Goal: Transaction & Acquisition: Purchase product/service

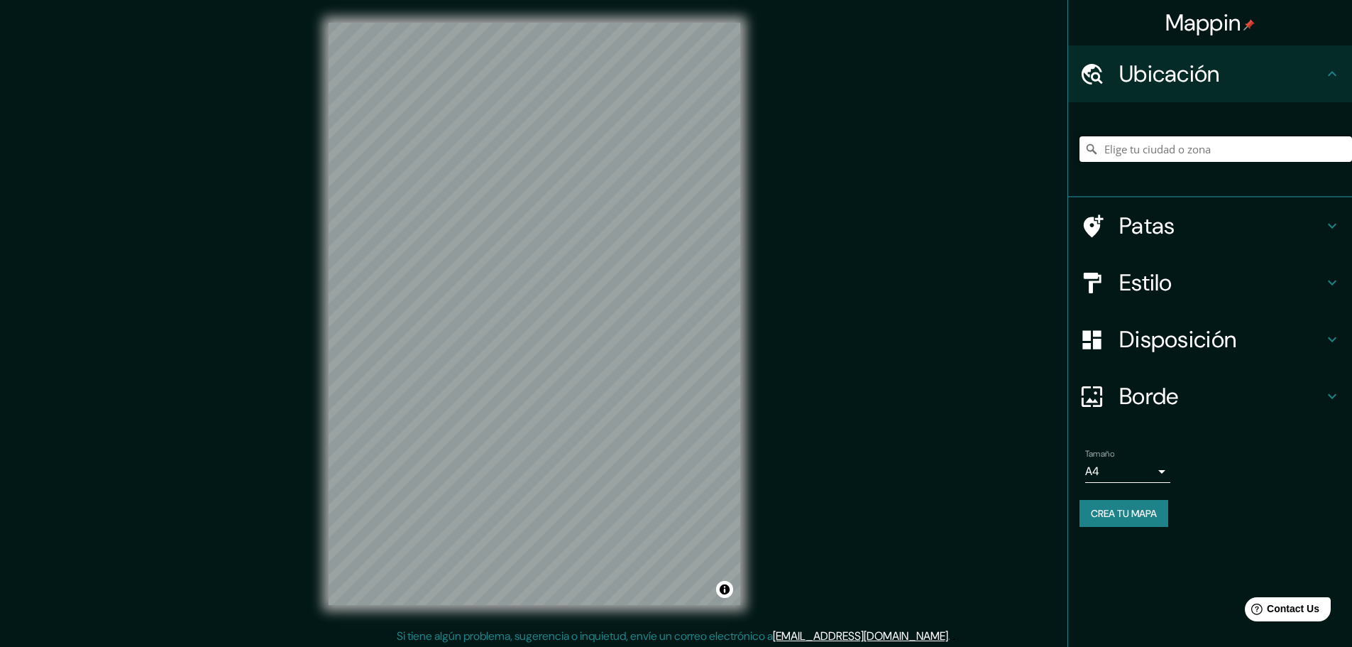
click at [1137, 153] on input "Elige tu ciudad o zona" at bounding box center [1216, 149] width 273 height 26
paste input "Casa Andina Premium [PERSON_NAME][GEOGRAPHIC_DATA] and [GEOGRAPHIC_DATA]"
type input "[GEOGRAPHIC_DATA]"
click at [1318, 405] on h4 "Borde" at bounding box center [1221, 396] width 204 height 28
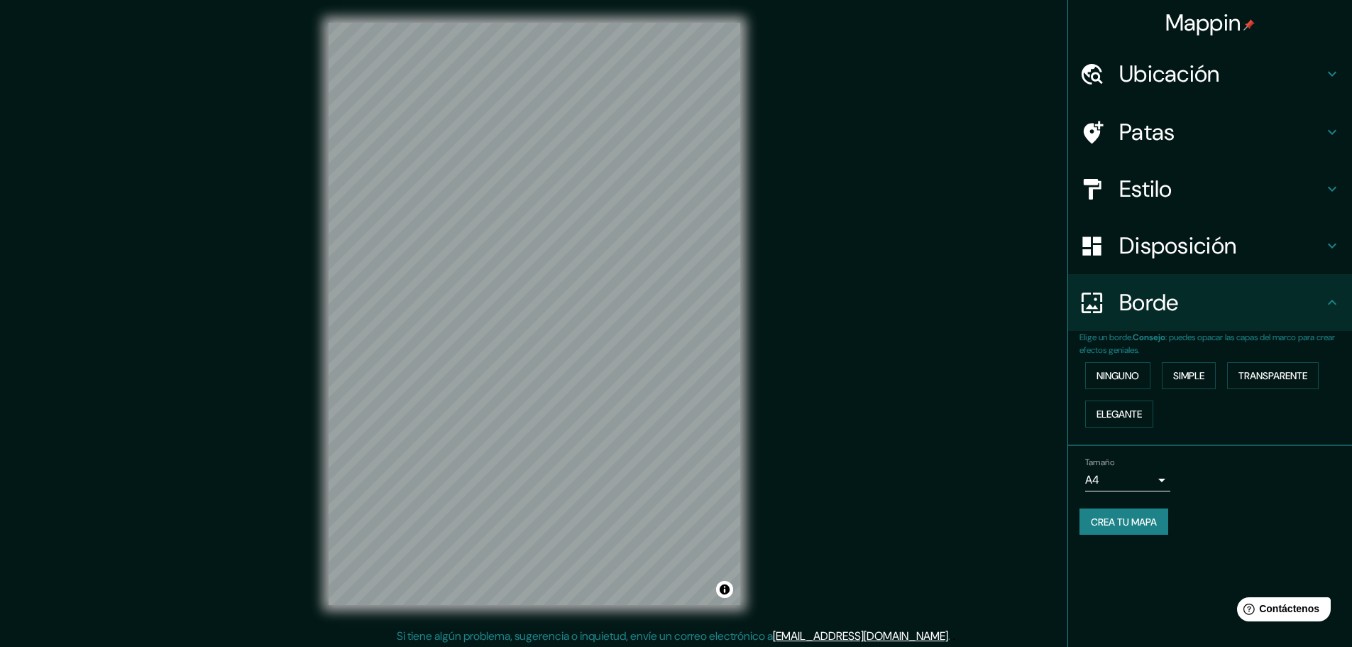
click at [1271, 242] on h4 "Disposición" at bounding box center [1221, 245] width 204 height 28
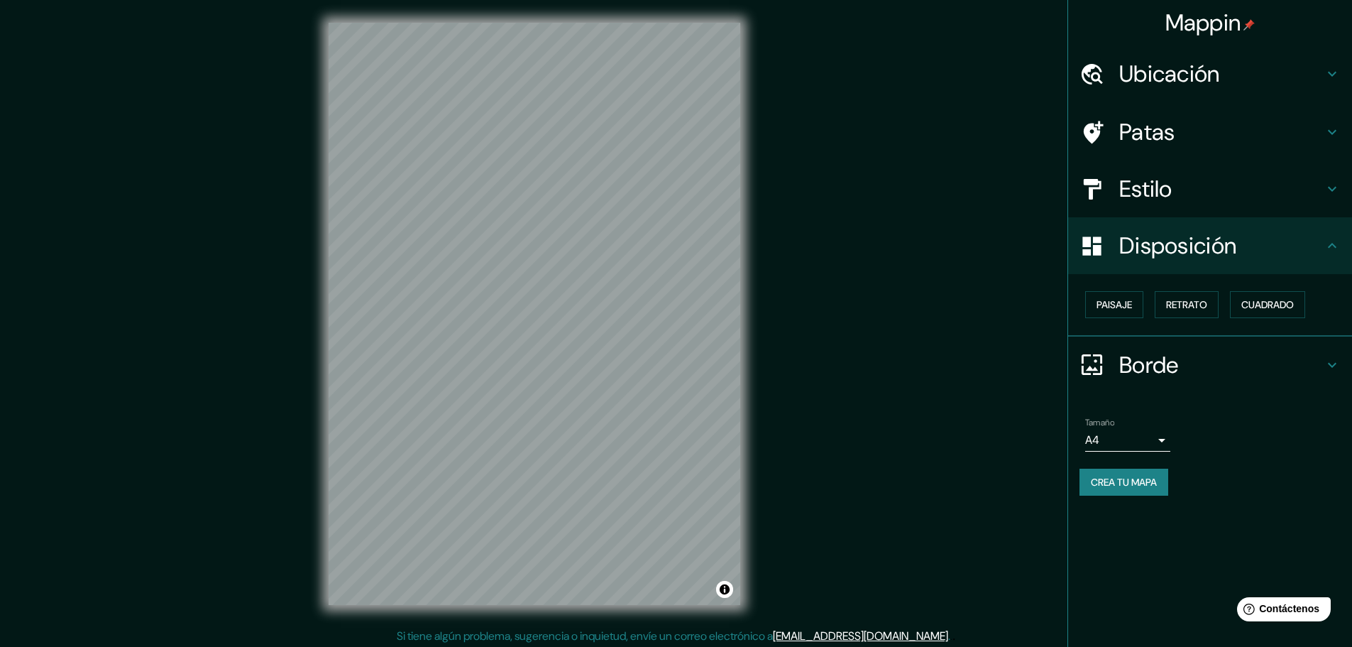
click at [1153, 473] on font "Crea tu mapa" at bounding box center [1124, 482] width 66 height 18
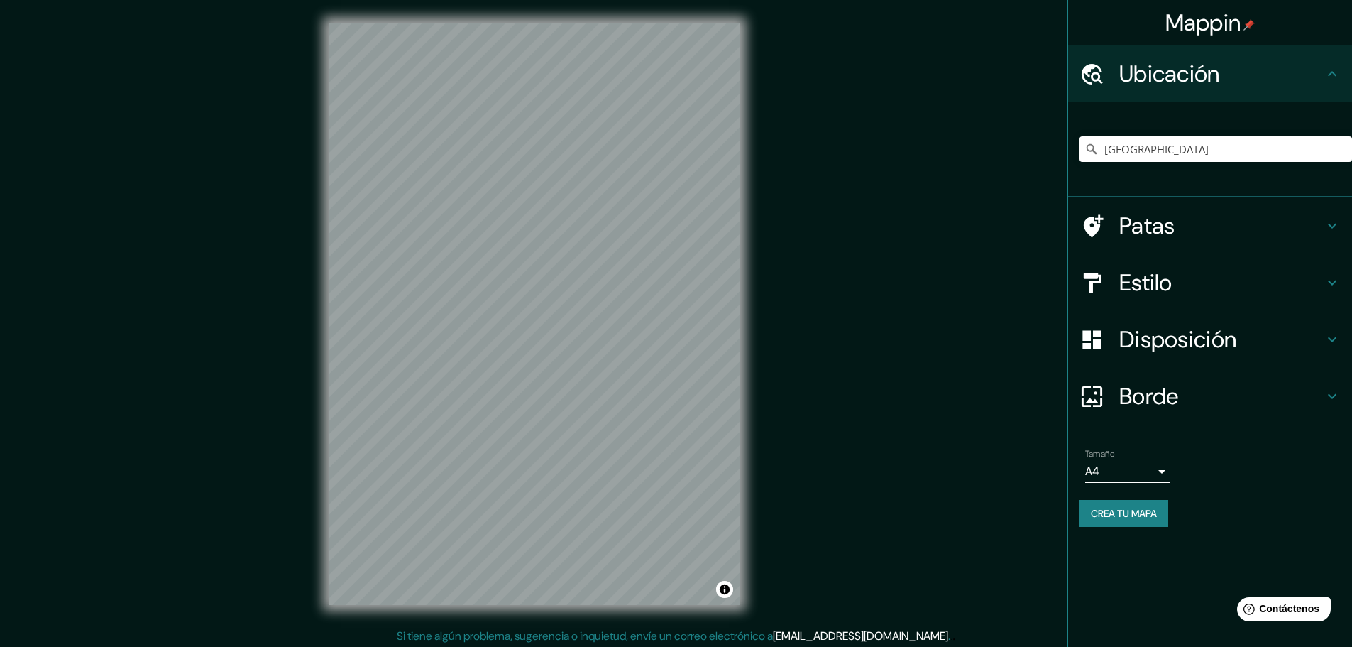
click at [1246, 228] on h4 "Patas" at bounding box center [1221, 226] width 204 height 28
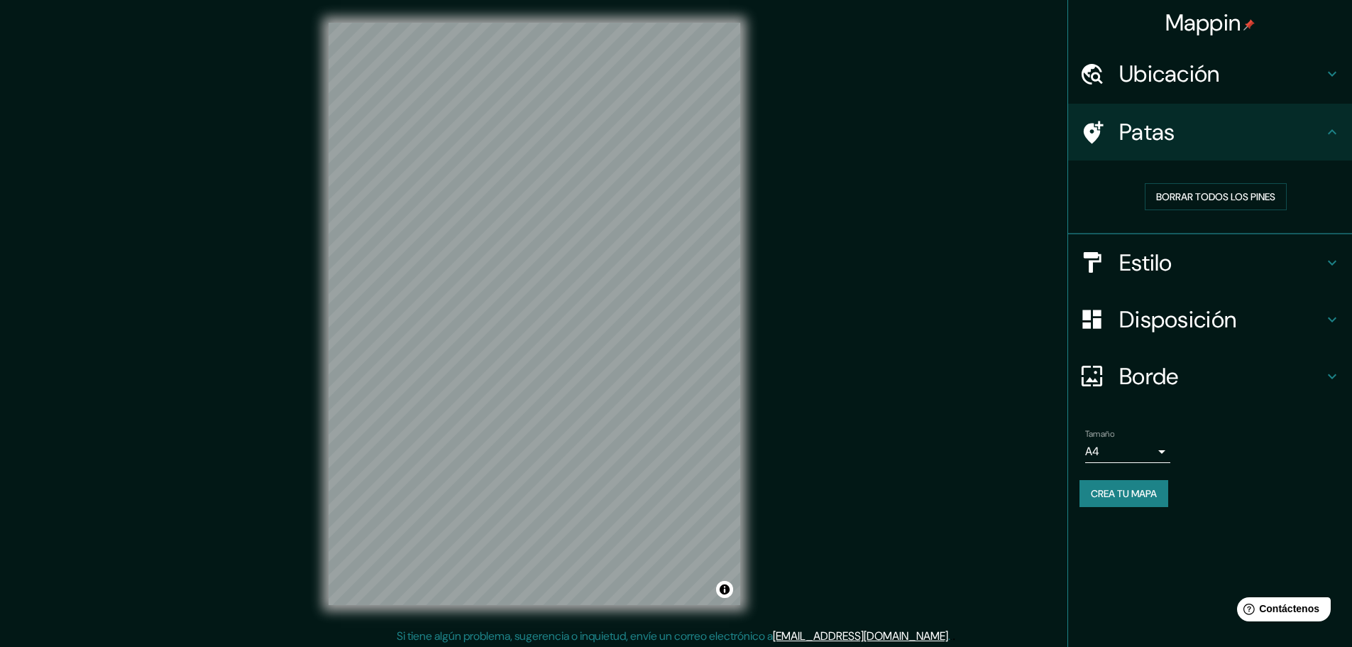
click at [1234, 258] on h4 "Estilo" at bounding box center [1221, 262] width 204 height 28
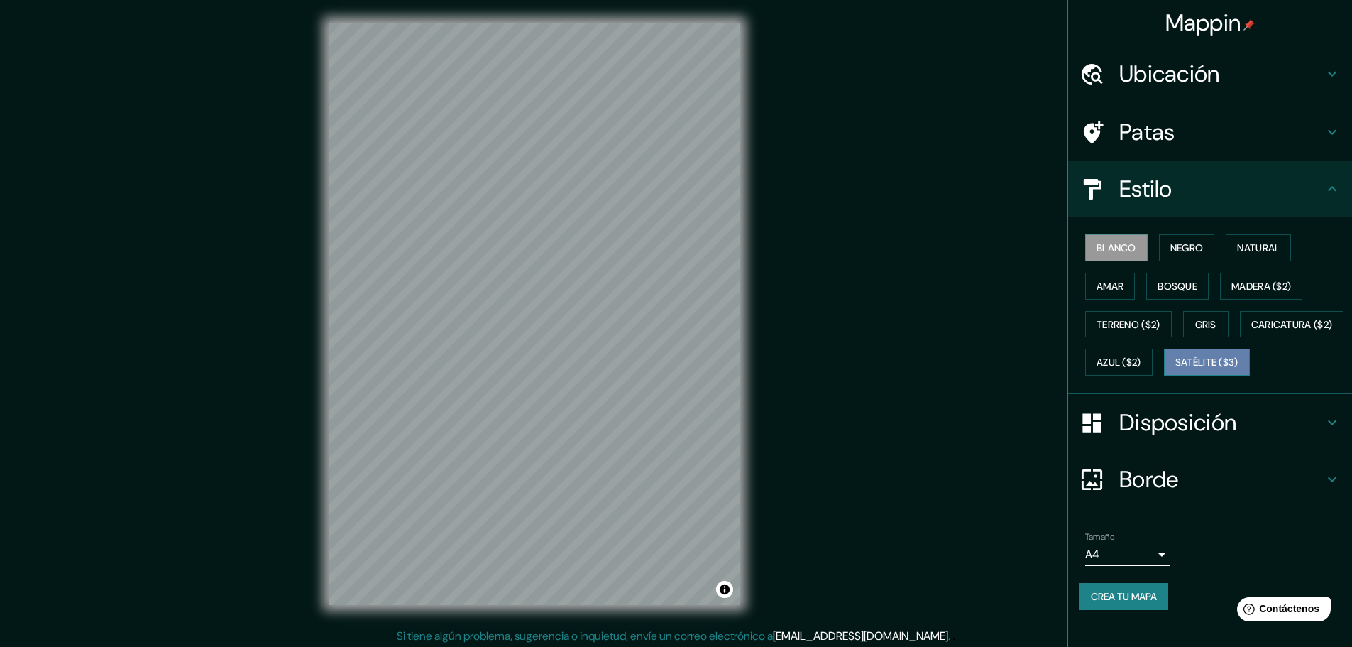
click at [1176, 369] on font "Satélite ($3)" at bounding box center [1207, 362] width 63 height 13
click at [1122, 239] on font "Blanco" at bounding box center [1117, 248] width 40 height 18
click at [1172, 248] on font "Negro" at bounding box center [1187, 247] width 33 height 13
click at [1247, 248] on font "Natural" at bounding box center [1258, 247] width 43 height 13
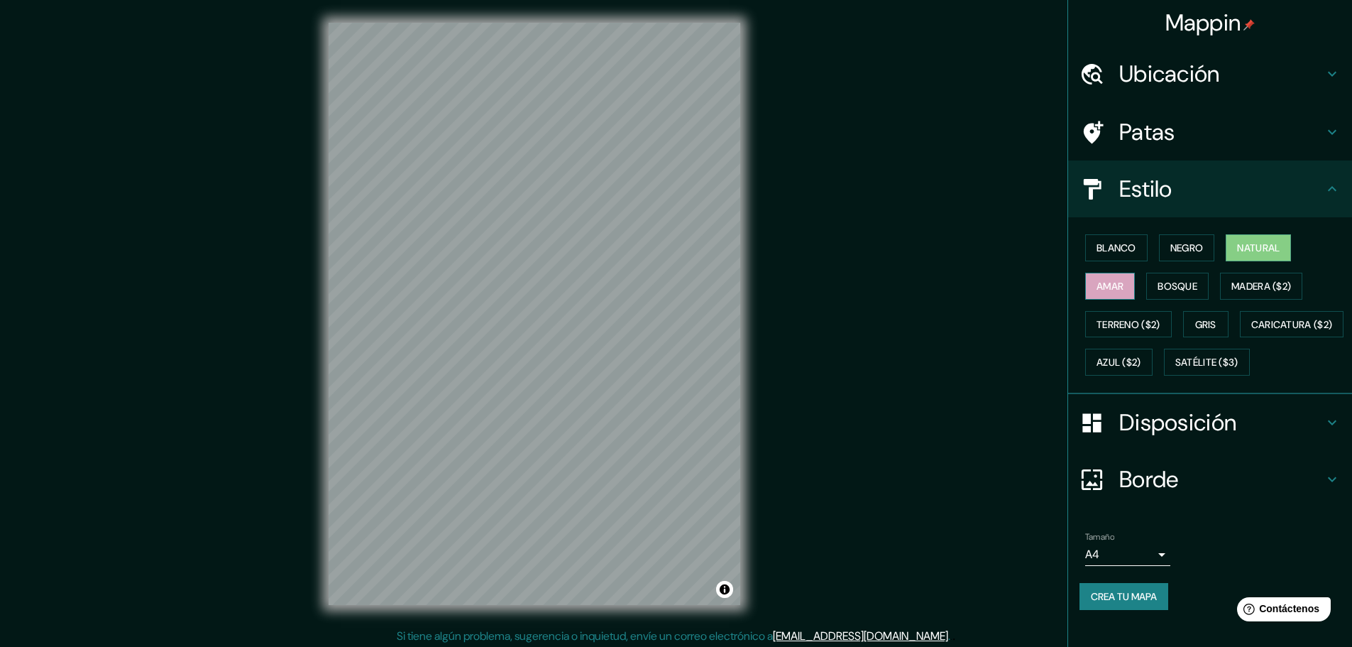
click at [1119, 283] on button "Amar" at bounding box center [1110, 286] width 50 height 27
click at [1164, 283] on font "Bosque" at bounding box center [1178, 286] width 40 height 13
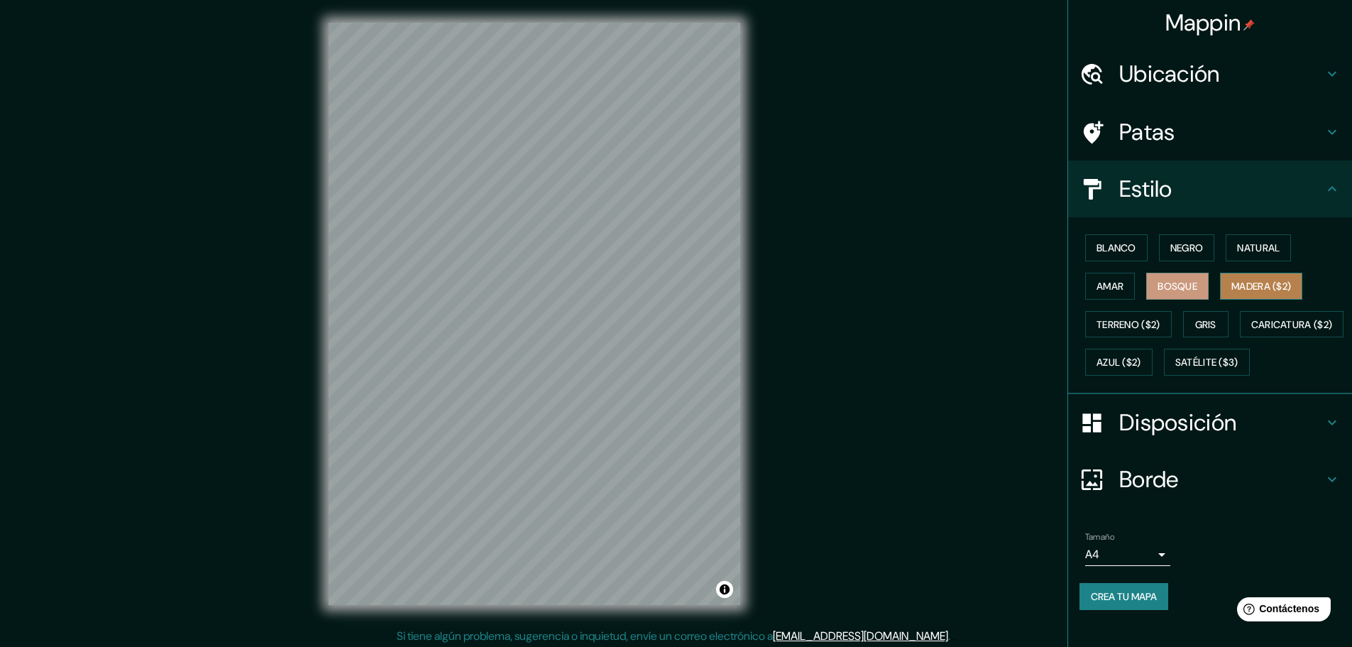
click at [1235, 288] on font "Madera ($2)" at bounding box center [1262, 286] width 60 height 13
click at [1200, 319] on font "Gris" at bounding box center [1205, 324] width 21 height 13
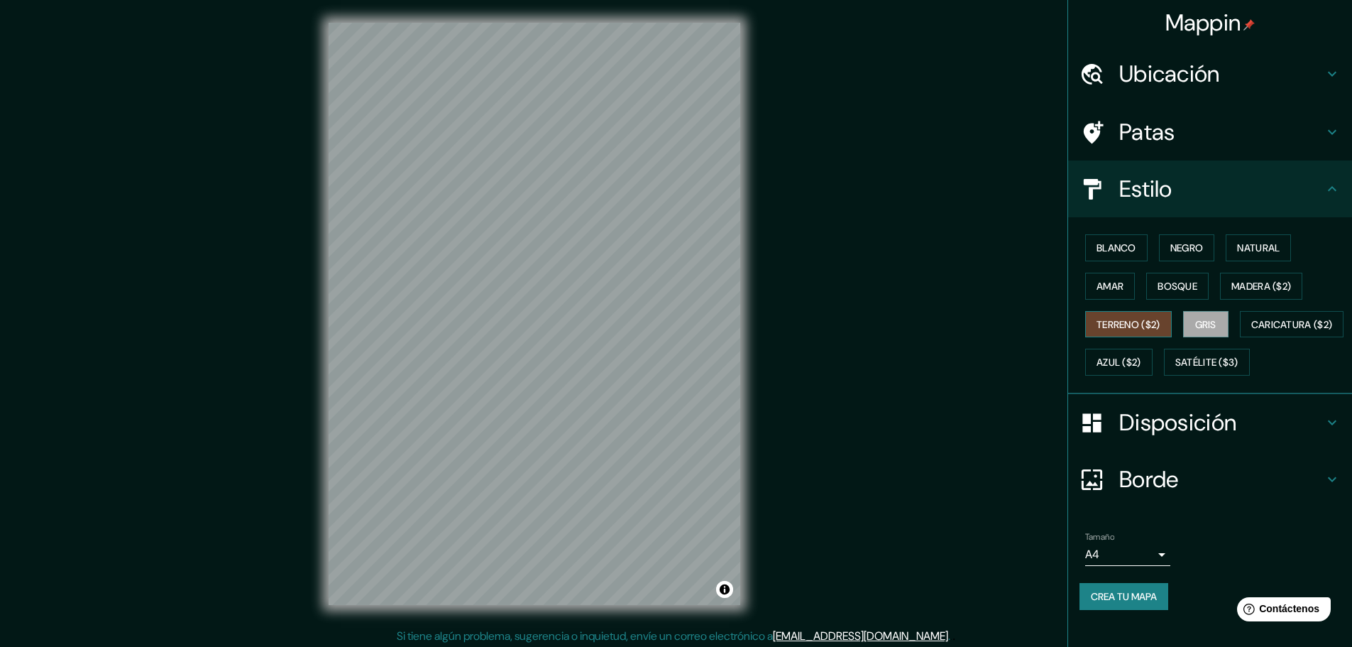
click at [1120, 324] on font "Terreno ($2)" at bounding box center [1129, 324] width 64 height 13
click at [1130, 376] on div "Blanco Negro Natural Amar Bosque Madera ($2) Terreno ($2) Gris Caricatura ($2) …" at bounding box center [1216, 305] width 273 height 153
click at [1251, 331] on font "Caricatura ($2)" at bounding box center [1292, 324] width 82 height 13
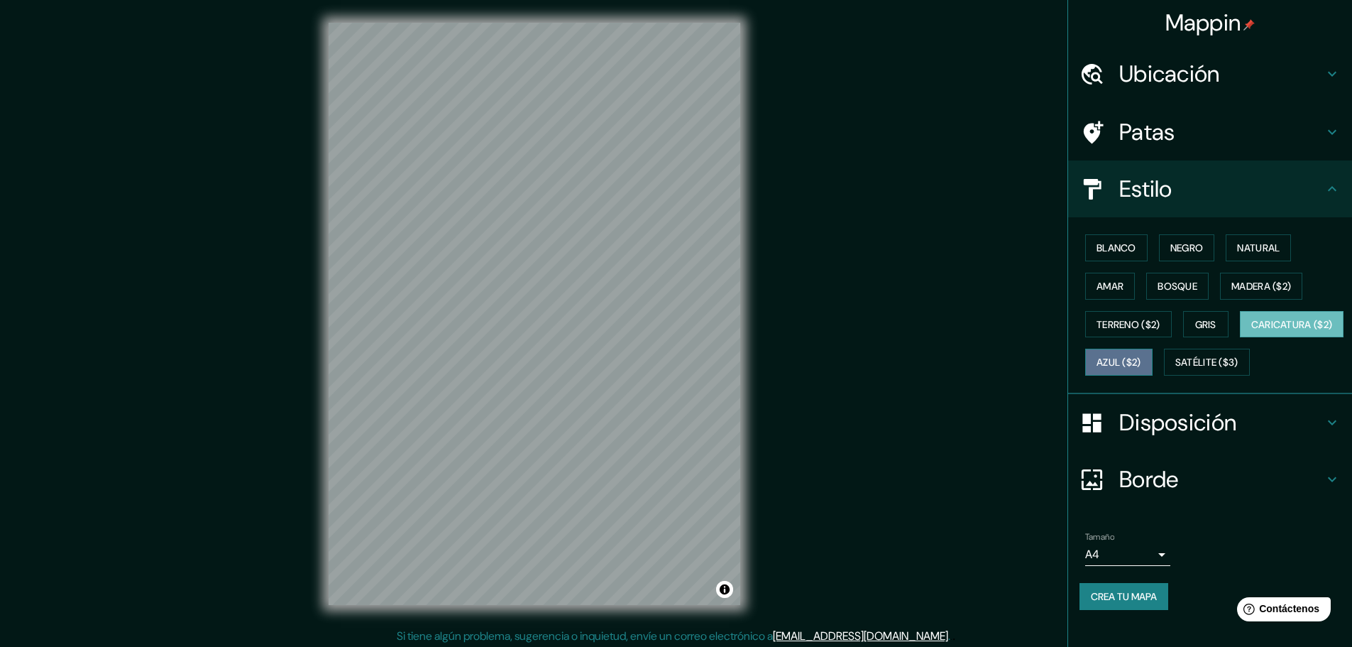
click at [1141, 362] on font "Azul ($2)" at bounding box center [1119, 362] width 45 height 13
click at [1176, 369] on font "Satélite ($3)" at bounding box center [1207, 362] width 63 height 13
